Goal: Find specific page/section: Find specific page/section

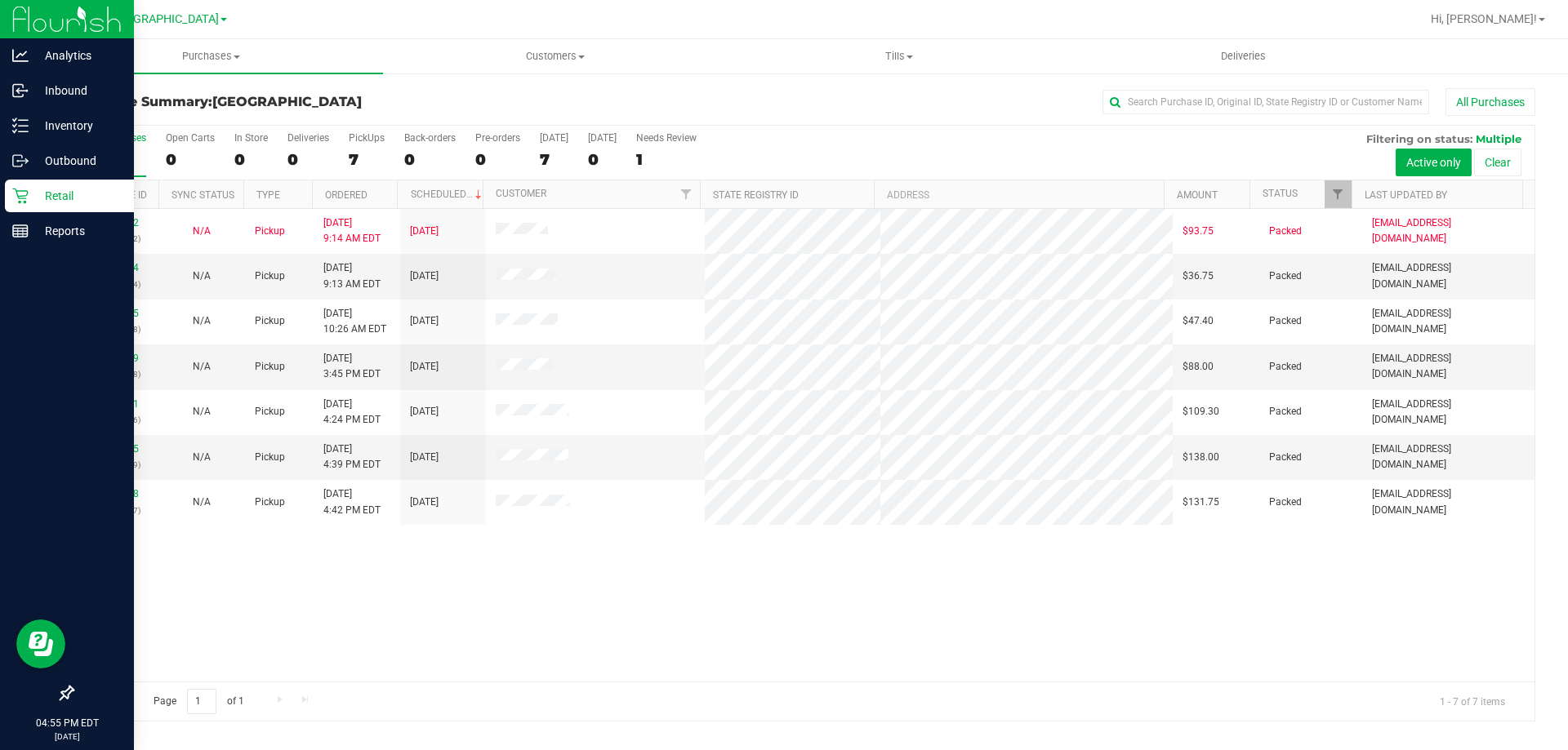
click at [34, 193] on p "Retail" at bounding box center [78, 196] width 98 height 20
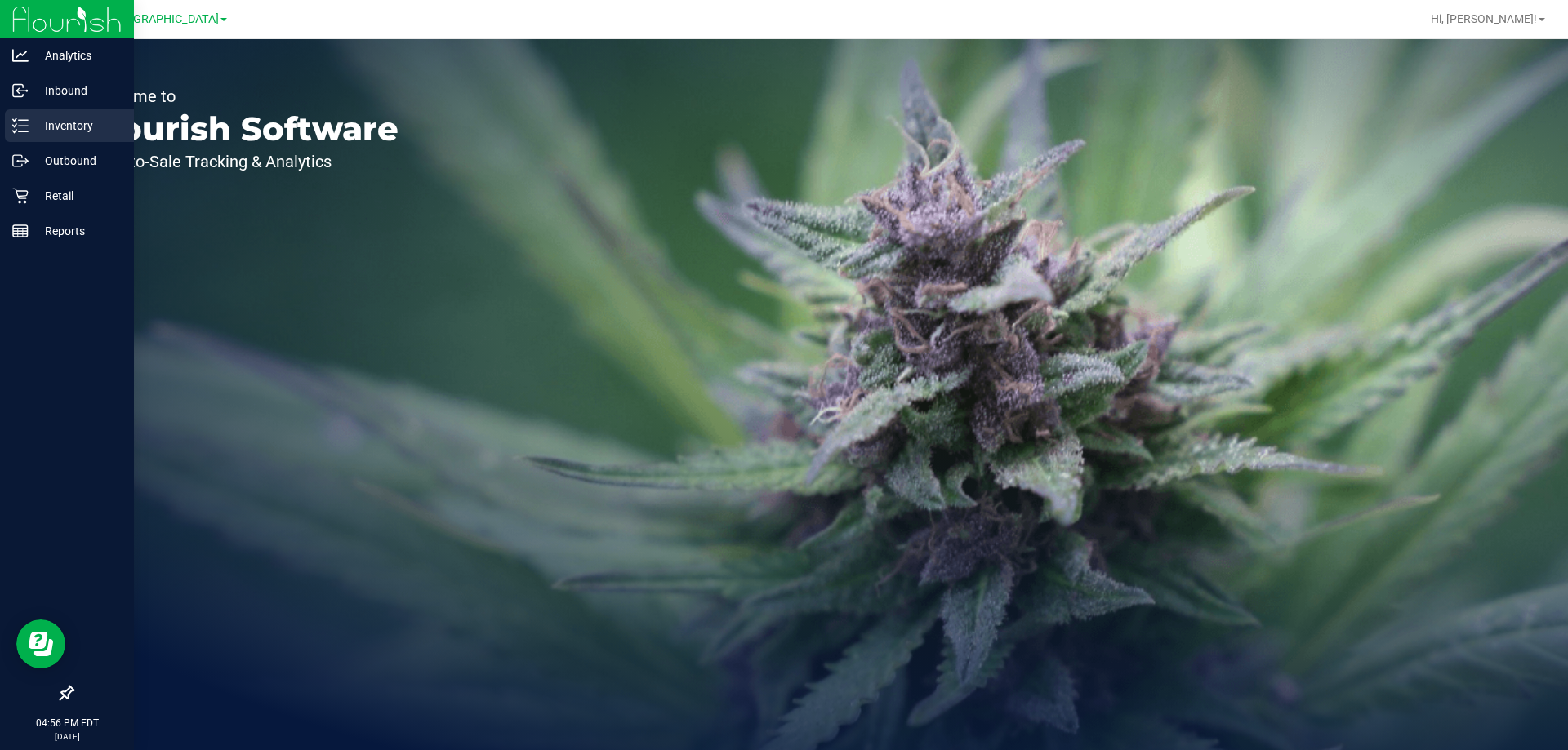
click at [55, 131] on p "Inventory" at bounding box center [78, 126] width 98 height 20
